Goal: Task Accomplishment & Management: Manage account settings

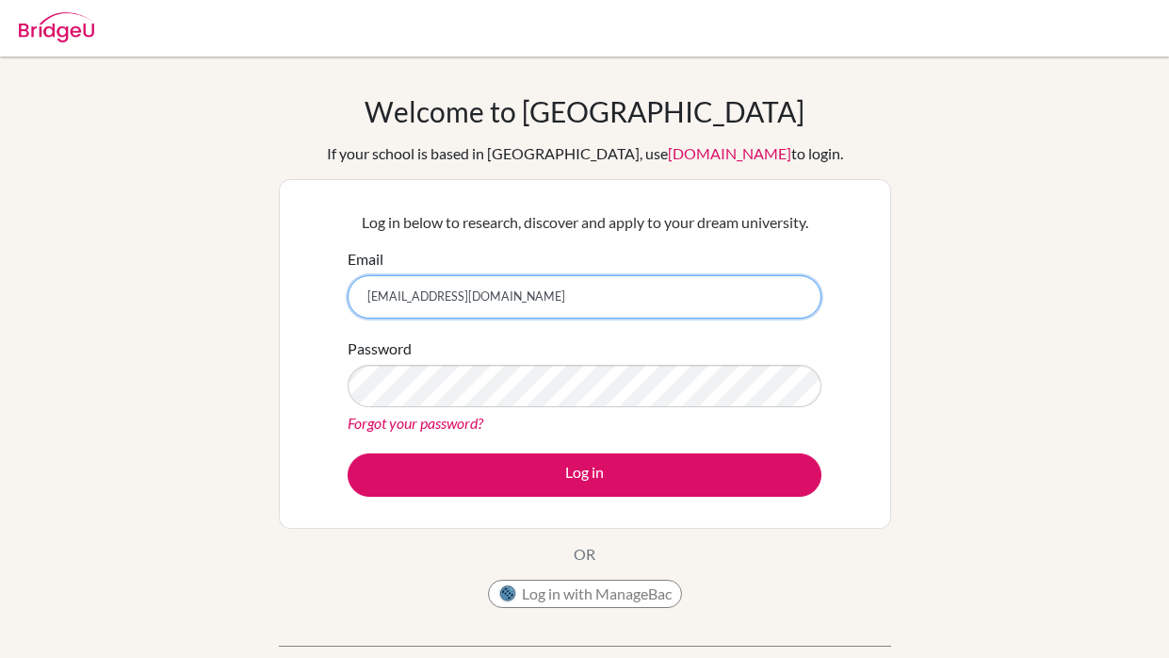
click at [533, 301] on input "lumartinez1210@gmail.com" at bounding box center [585, 296] width 474 height 43
type input "l"
type input "[PERSON_NAME][EMAIL_ADDRESS][PERSON_NAME][DOMAIN_NAME]"
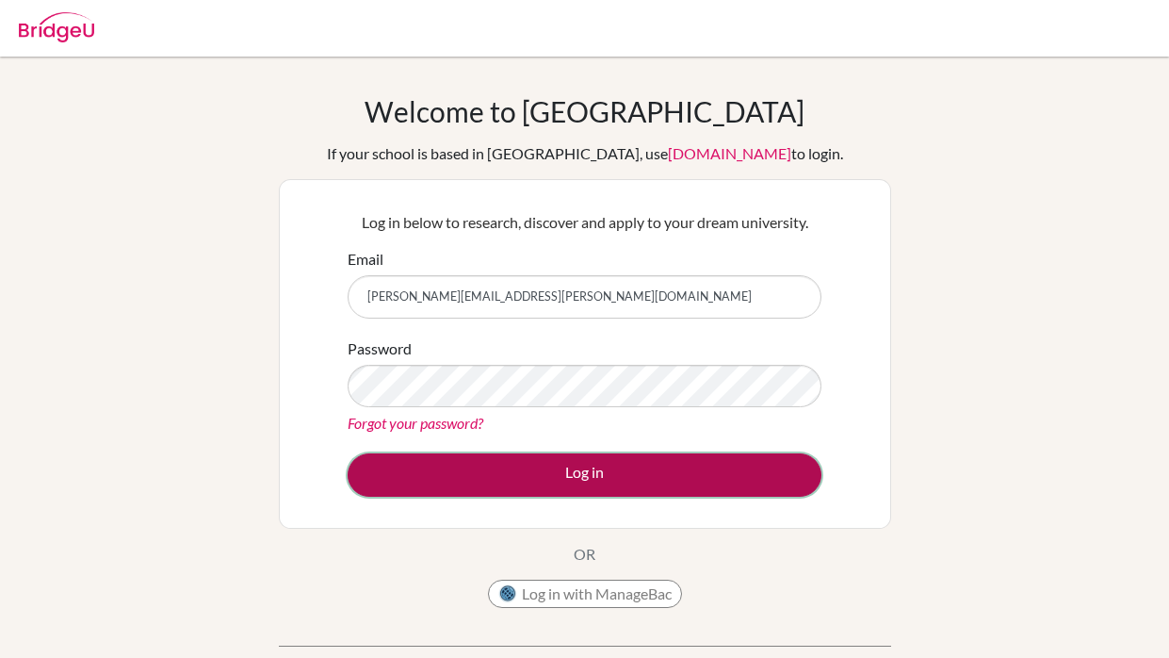
click at [557, 465] on button "Log in" at bounding box center [585, 474] width 474 height 43
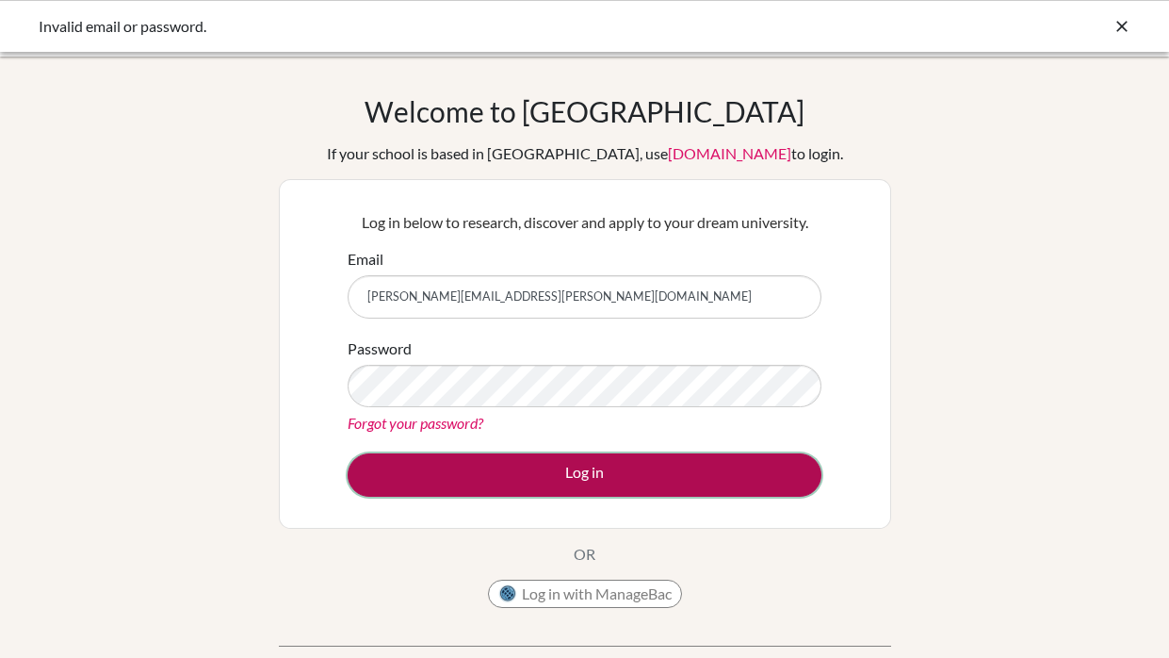
click at [597, 467] on button "Log in" at bounding box center [585, 474] width 474 height 43
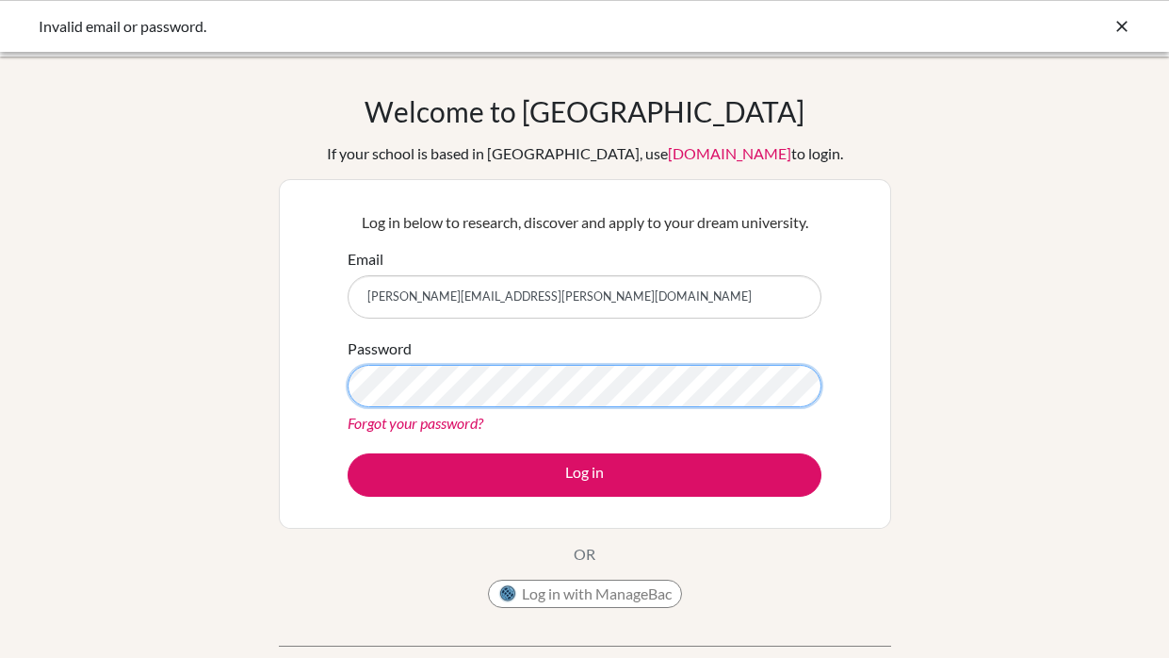
click at [348, 453] on button "Log in" at bounding box center [585, 474] width 474 height 43
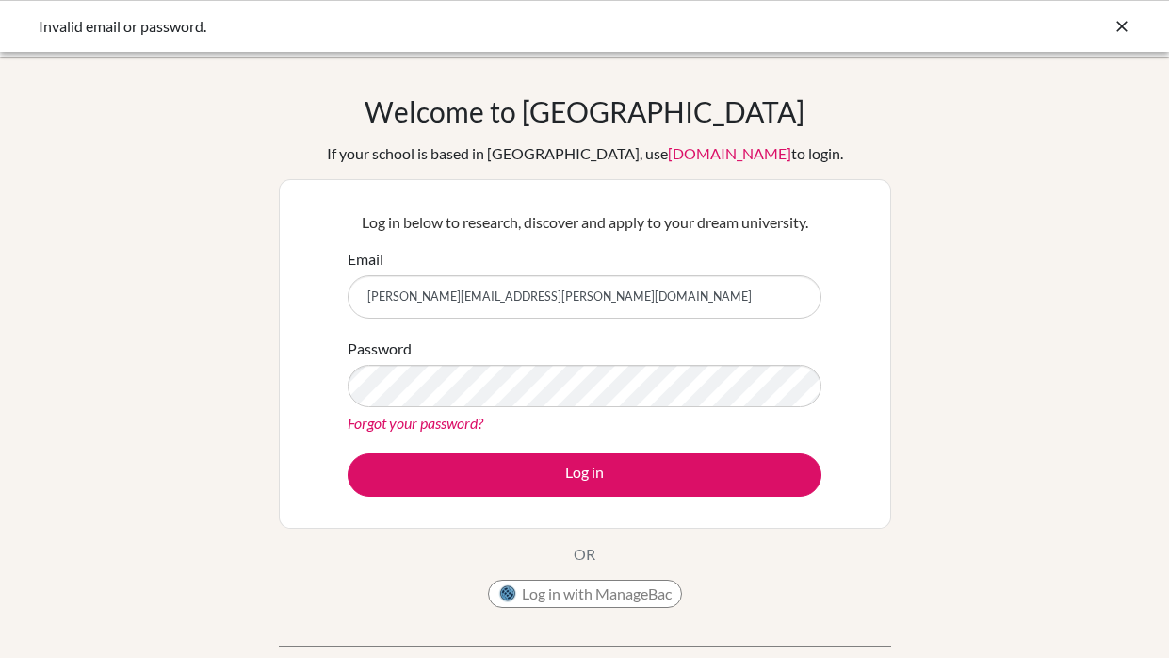
click at [532, 302] on input "[PERSON_NAME][EMAIL_ADDRESS][PERSON_NAME][DOMAIN_NAME]" at bounding box center [585, 296] width 474 height 43
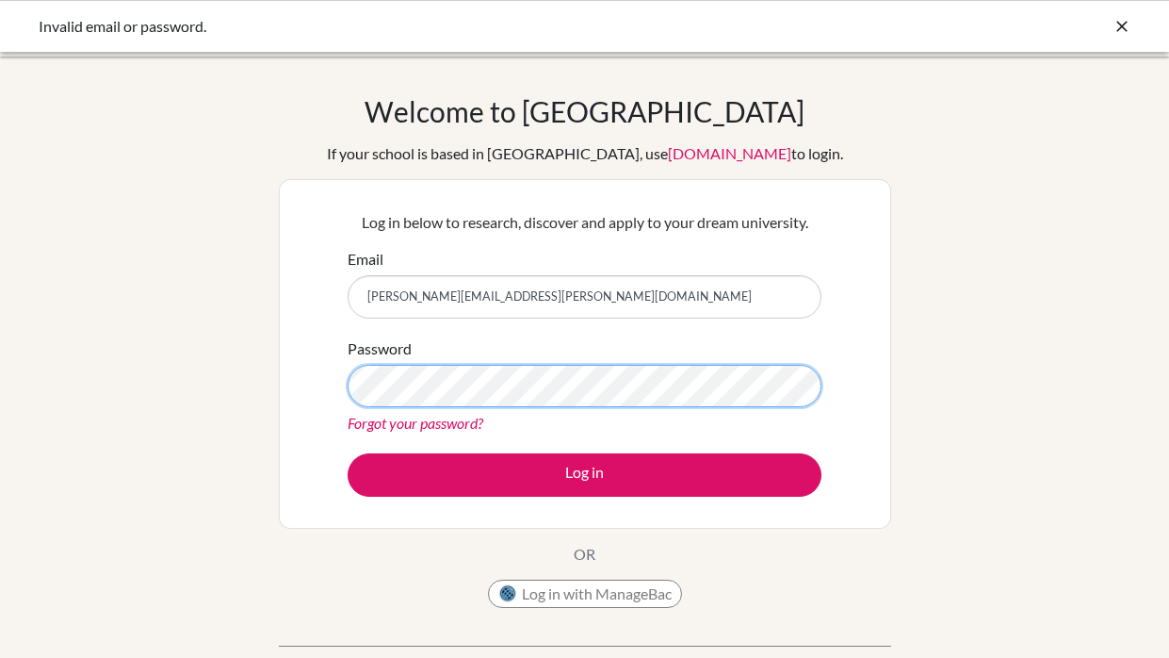
click at [348, 453] on button "Log in" at bounding box center [585, 474] width 474 height 43
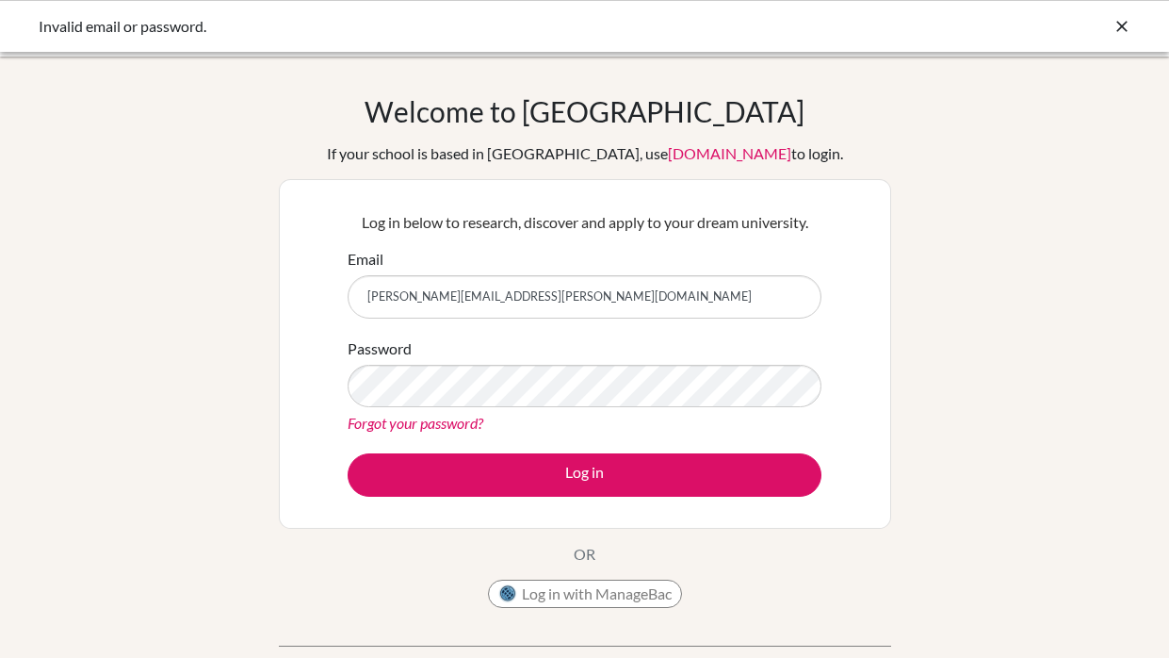
click at [523, 284] on input "[PERSON_NAME][EMAIL_ADDRESS][PERSON_NAME][DOMAIN_NAME]" at bounding box center [585, 296] width 474 height 43
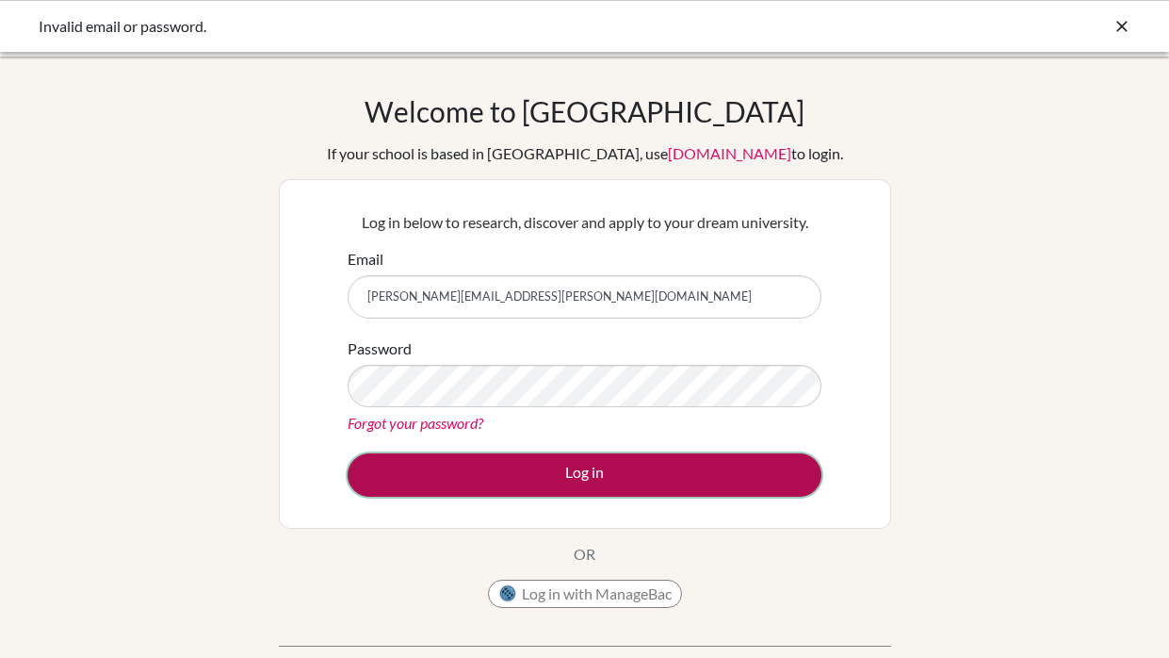
click at [496, 464] on button "Log in" at bounding box center [585, 474] width 474 height 43
